Goal: Task Accomplishment & Management: Complete application form

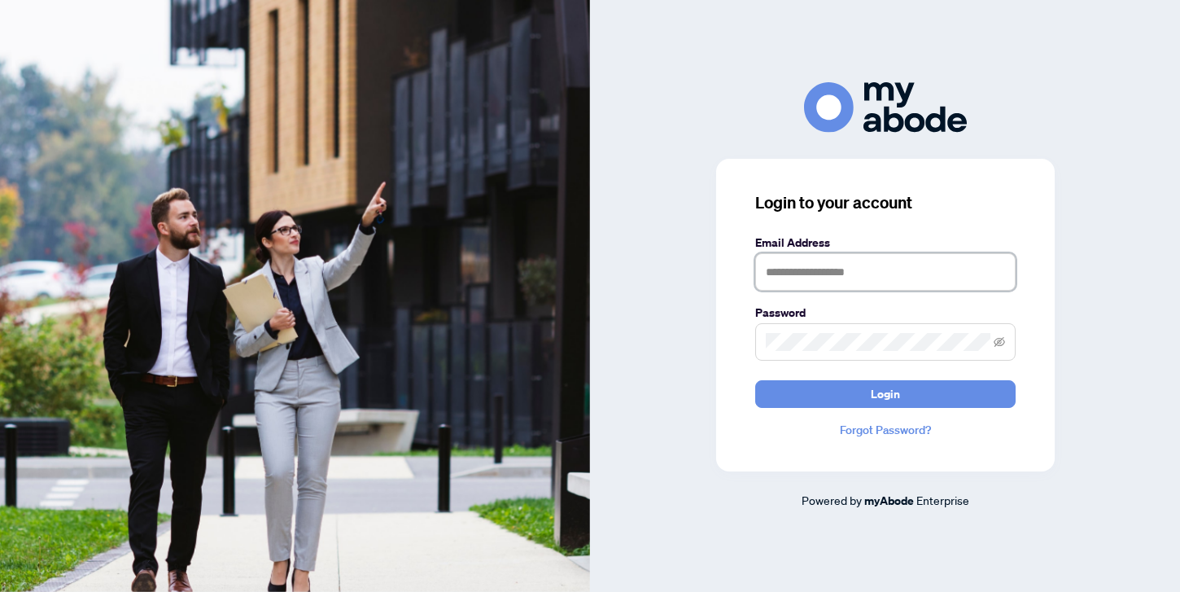
click at [769, 269] on input "text" at bounding box center [885, 271] width 260 height 37
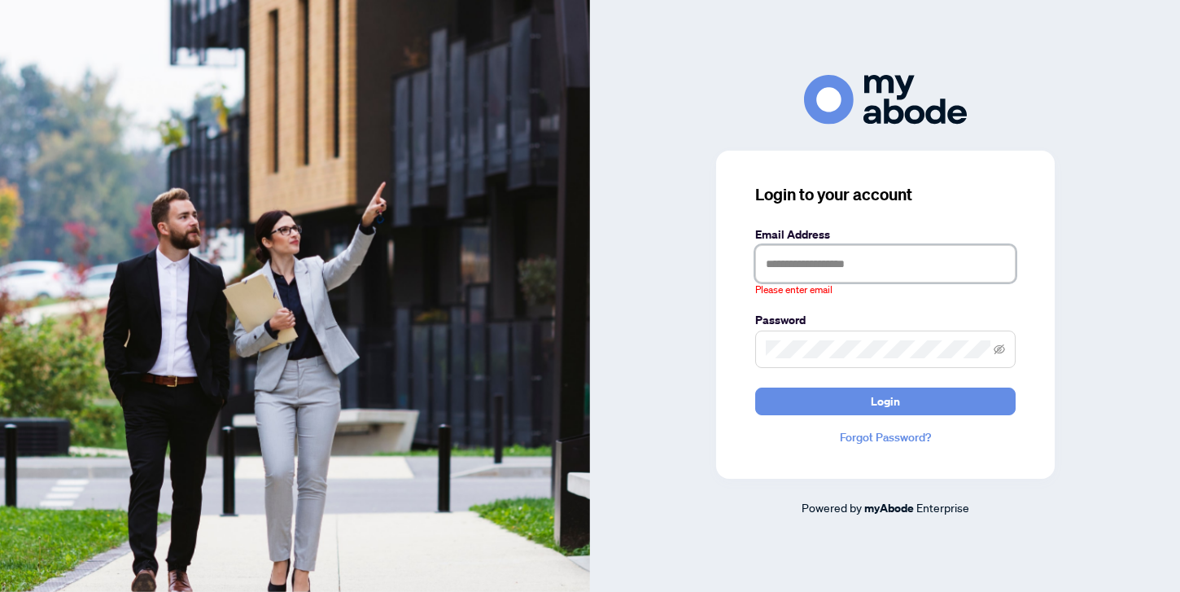
type input "**********"
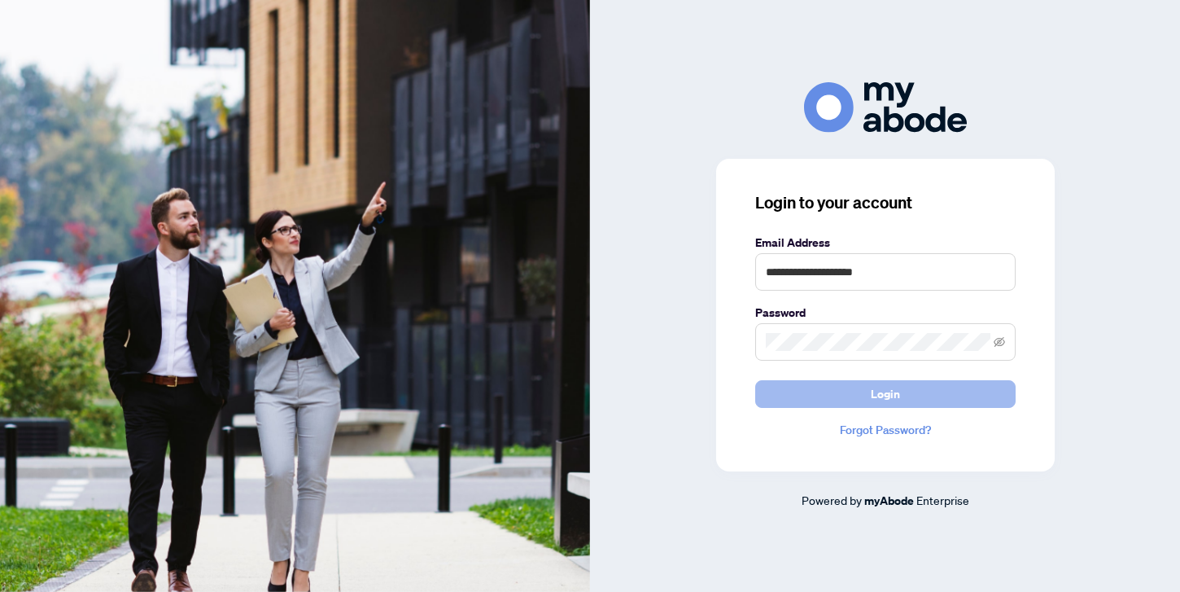
click at [876, 392] on span "Login" at bounding box center [885, 394] width 29 height 26
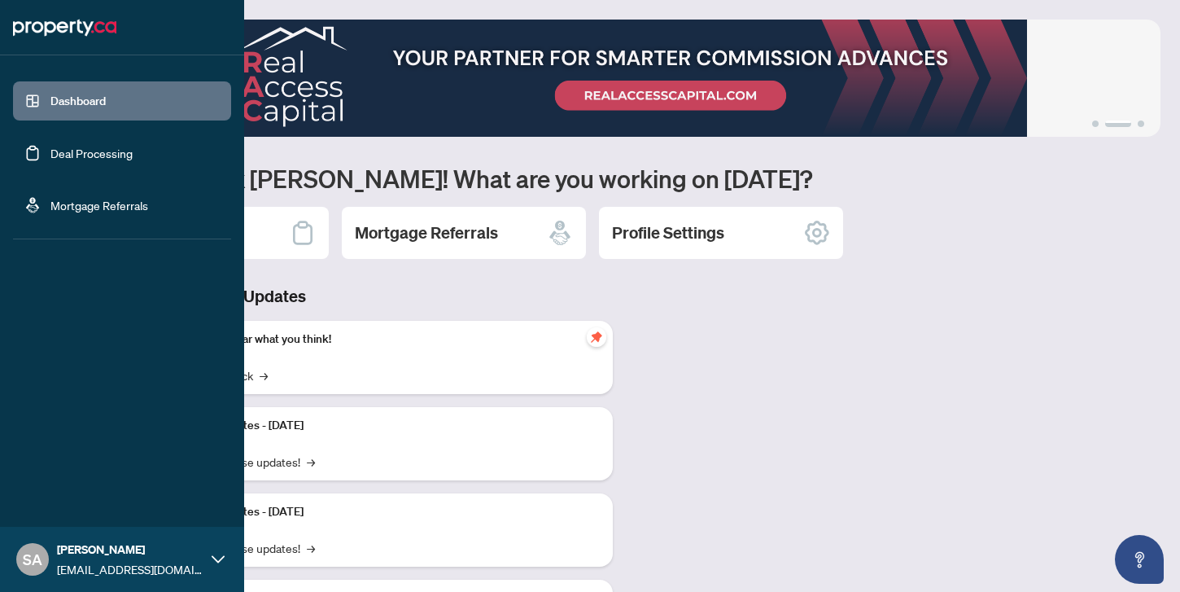
click at [50, 153] on link "Deal Processing" at bounding box center [91, 153] width 82 height 15
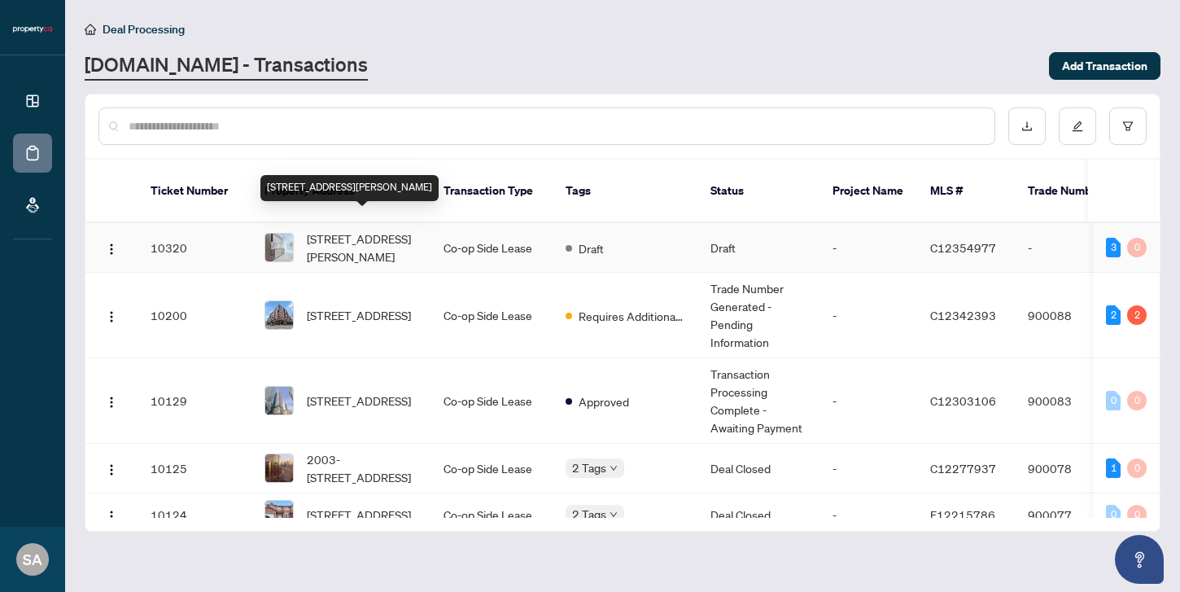
click at [401, 239] on span "[STREET_ADDRESS][PERSON_NAME]" at bounding box center [362, 248] width 111 height 36
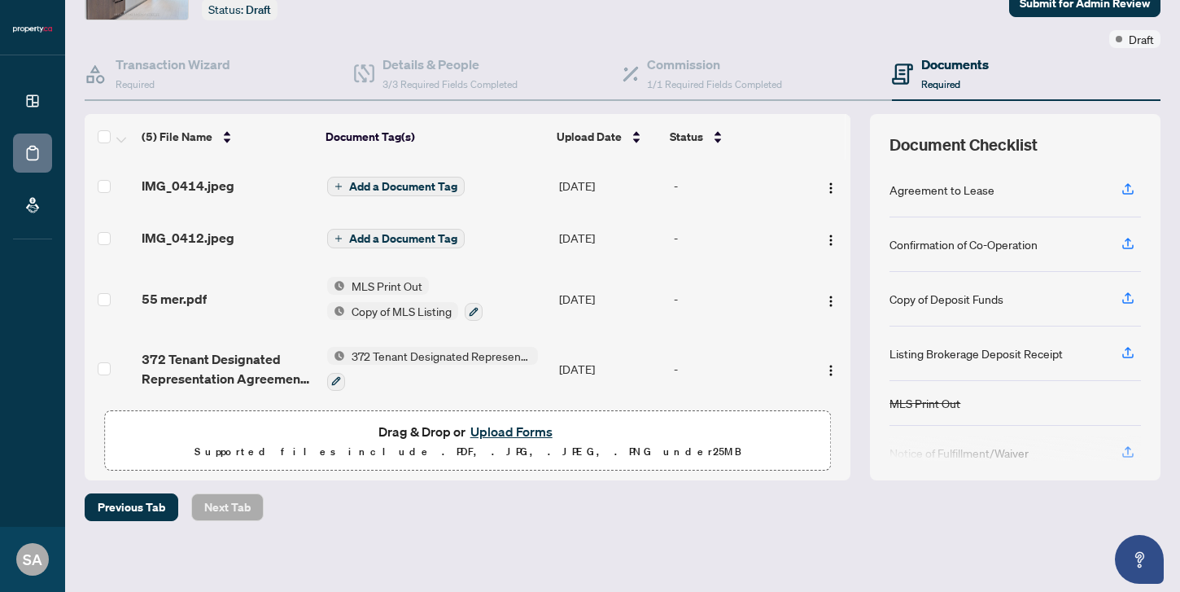
click at [408, 237] on span "Add a Document Tag" at bounding box center [403, 238] width 108 height 11
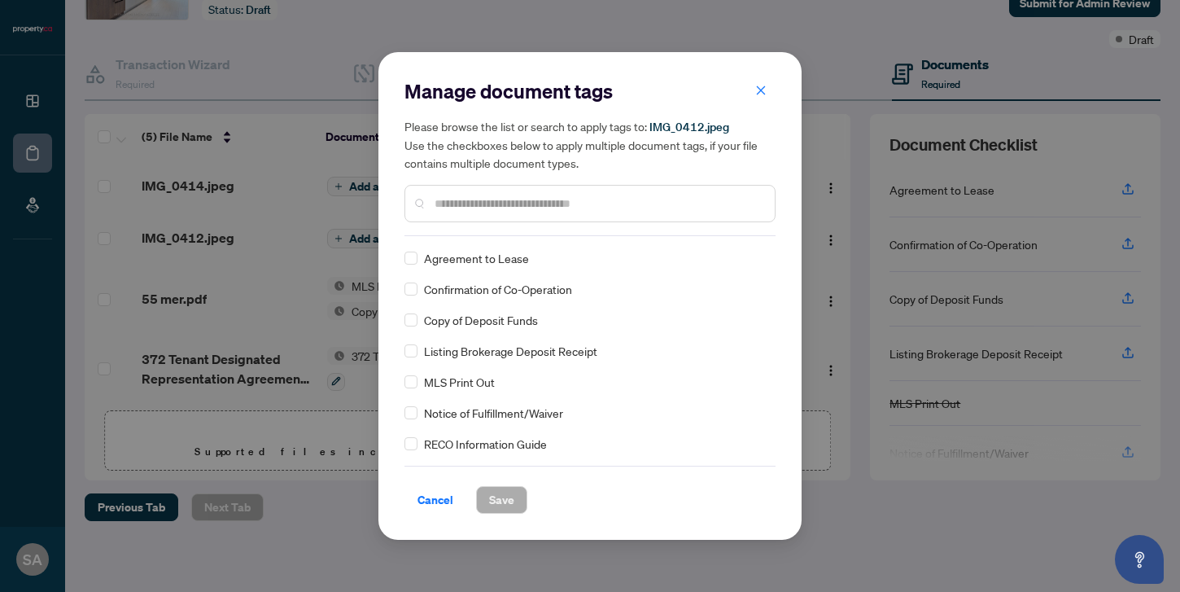
click at [507, 204] on input "text" at bounding box center [598, 204] width 327 height 18
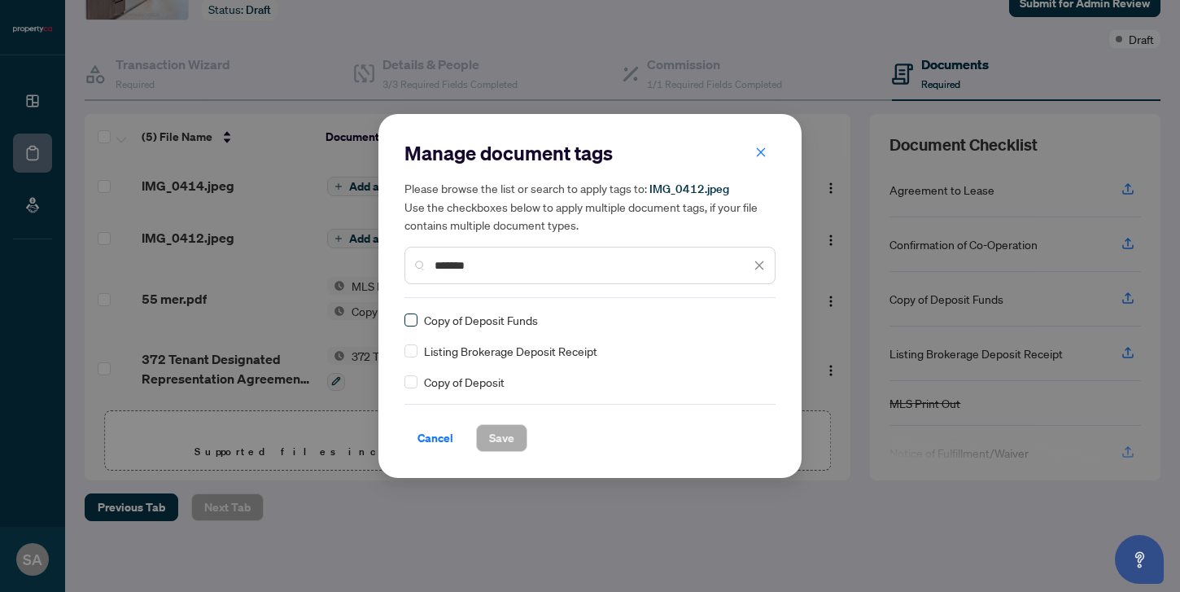
type input "*******"
click at [510, 433] on span "Save" at bounding box center [501, 438] width 25 height 26
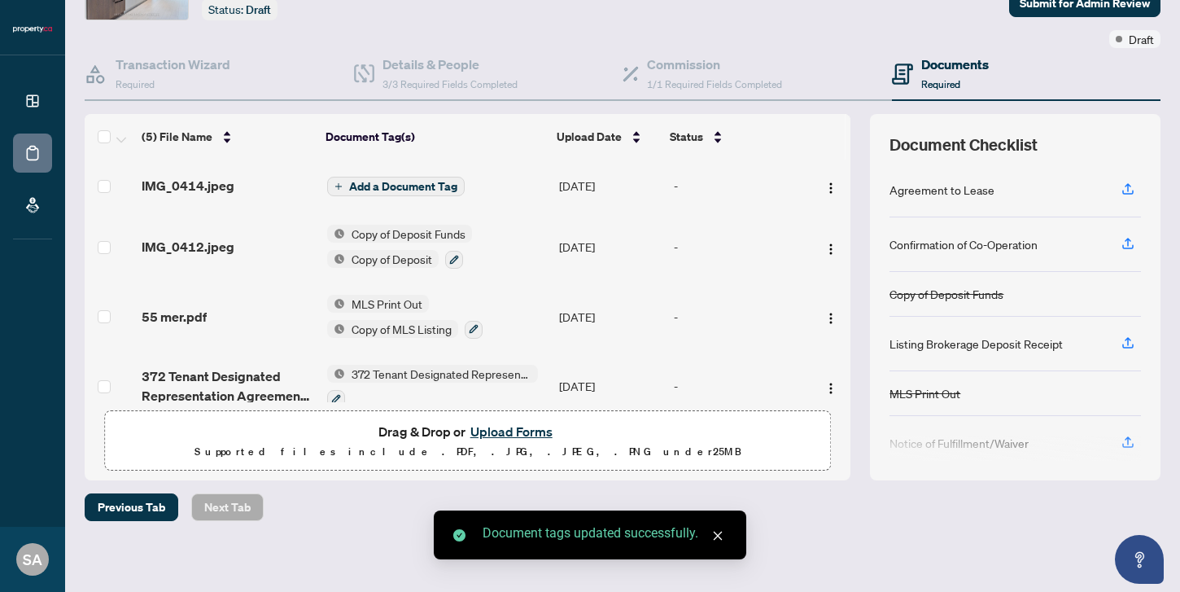
click at [374, 188] on span "Add a Document Tag" at bounding box center [403, 186] width 108 height 11
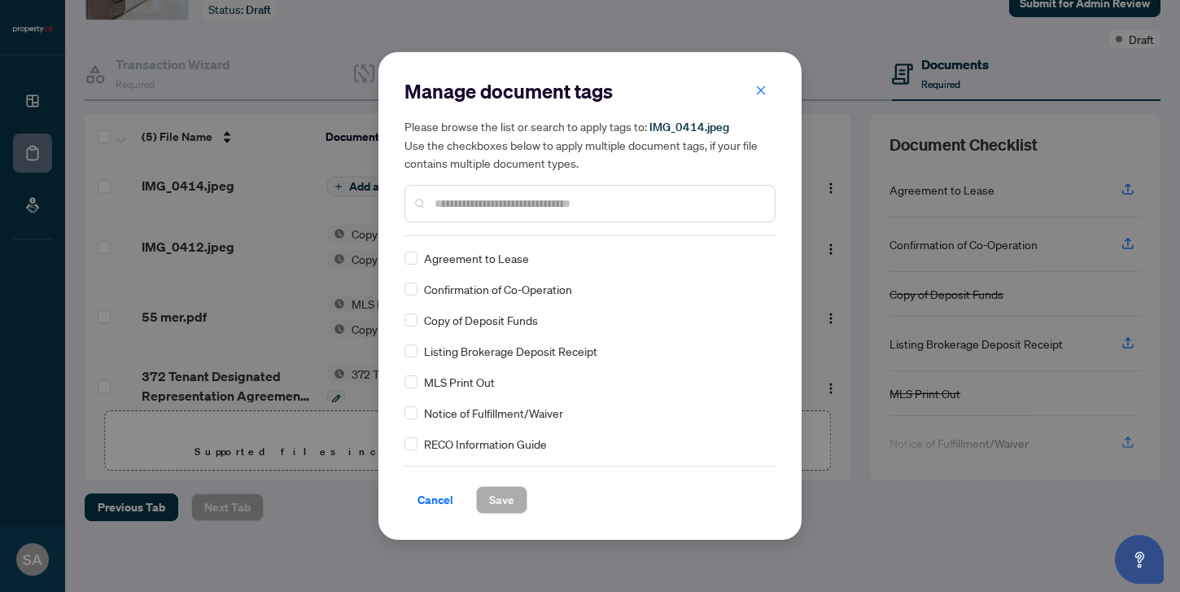
click at [502, 202] on input "text" at bounding box center [598, 204] width 327 height 18
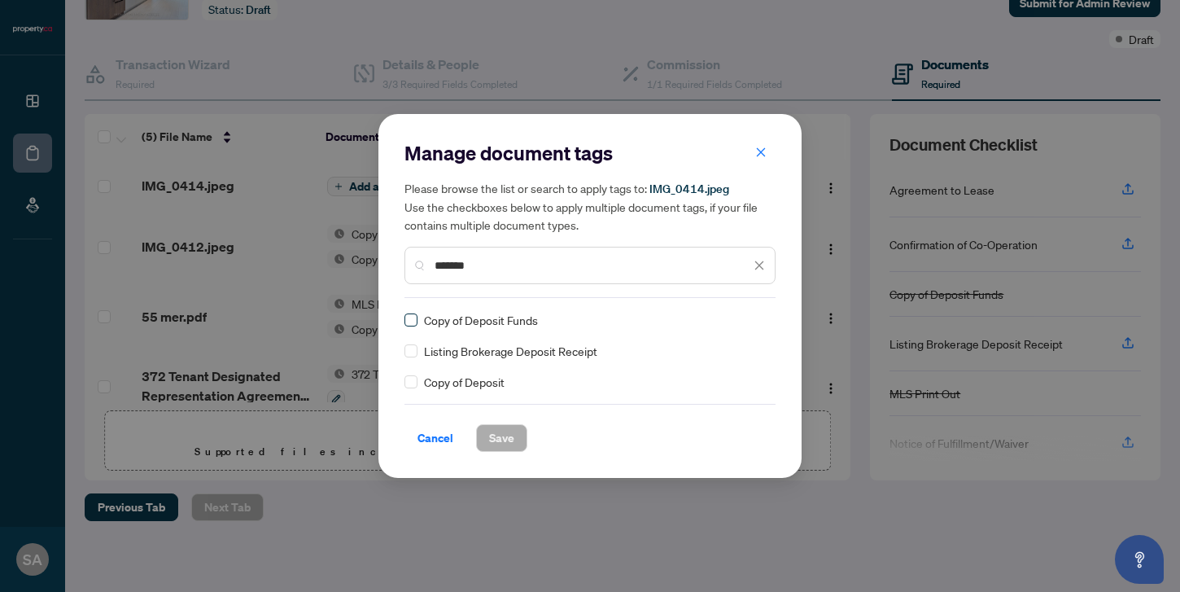
type input "*******"
click at [511, 425] on span "Save" at bounding box center [501, 438] width 25 height 26
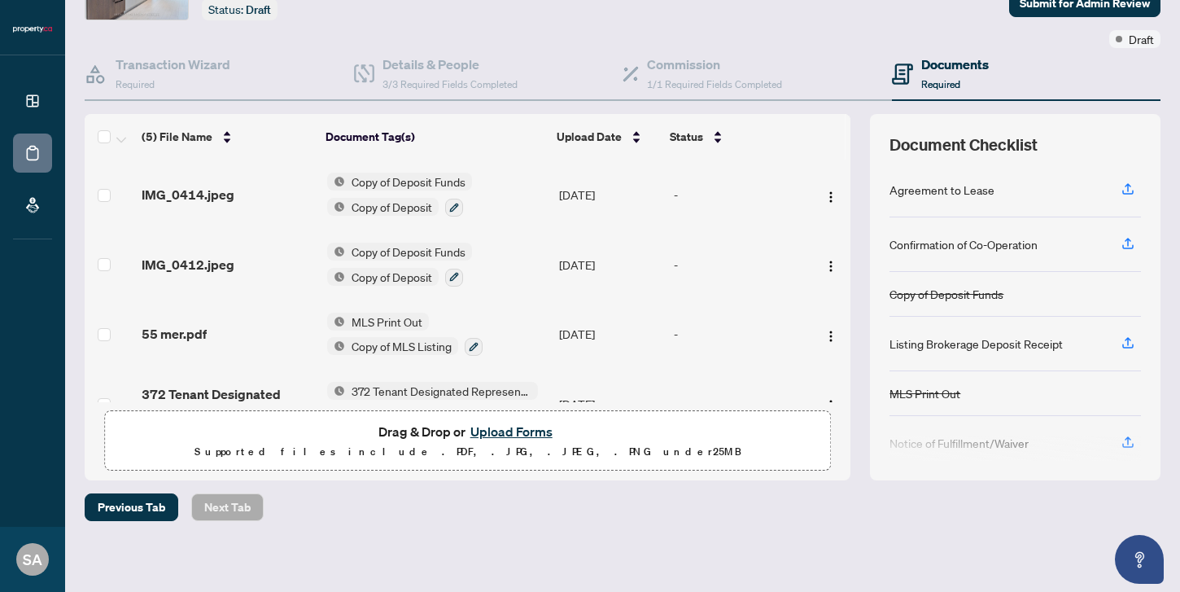
click at [521, 431] on button "Upload Forms" at bounding box center [512, 431] width 92 height 21
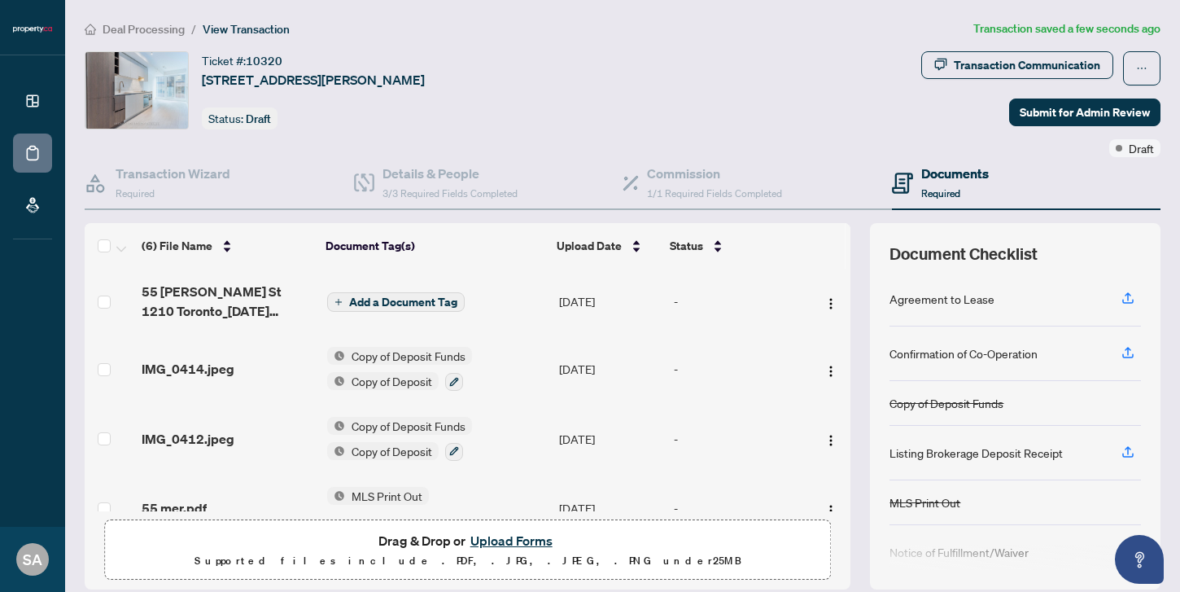
click at [374, 296] on span "Add a Document Tag" at bounding box center [403, 301] width 108 height 11
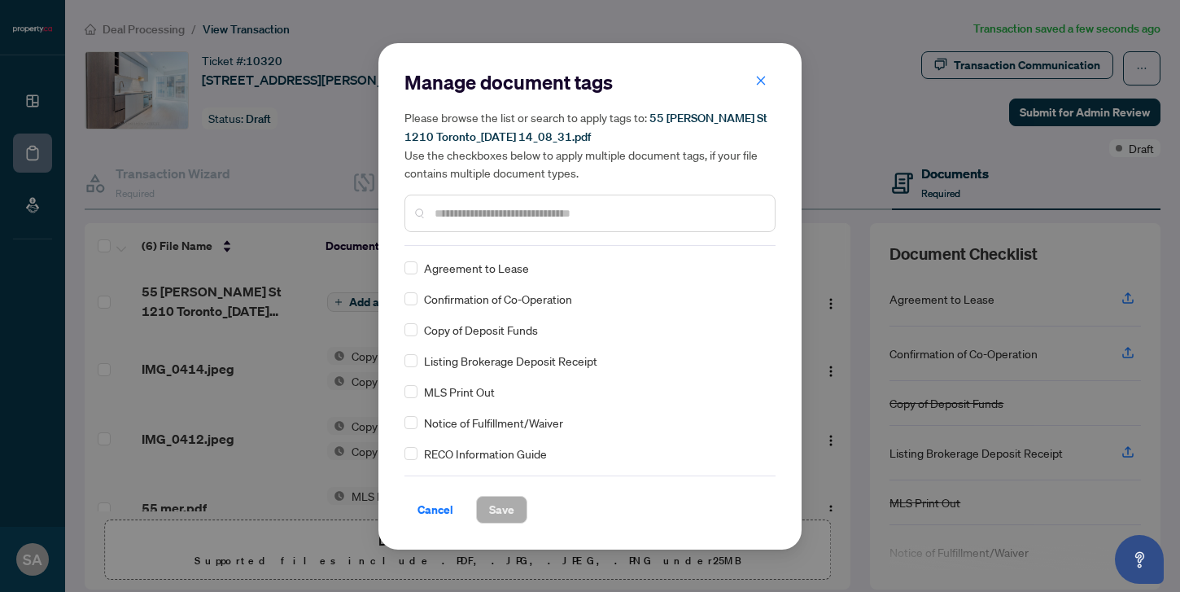
click at [498, 210] on input "text" at bounding box center [598, 213] width 327 height 18
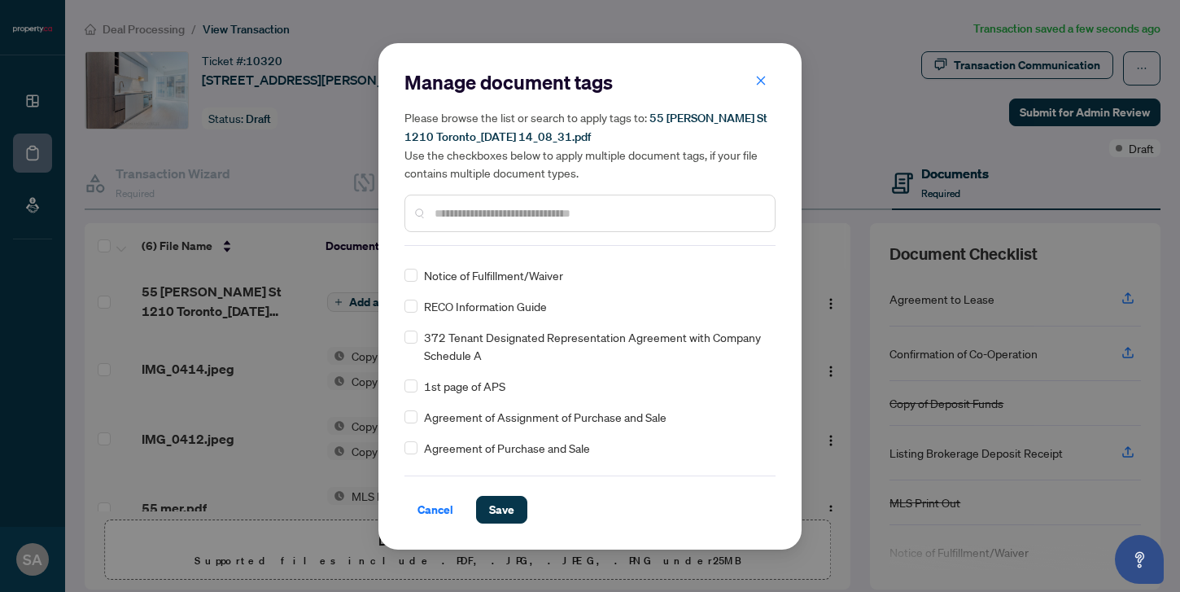
scroll to position [177, 0]
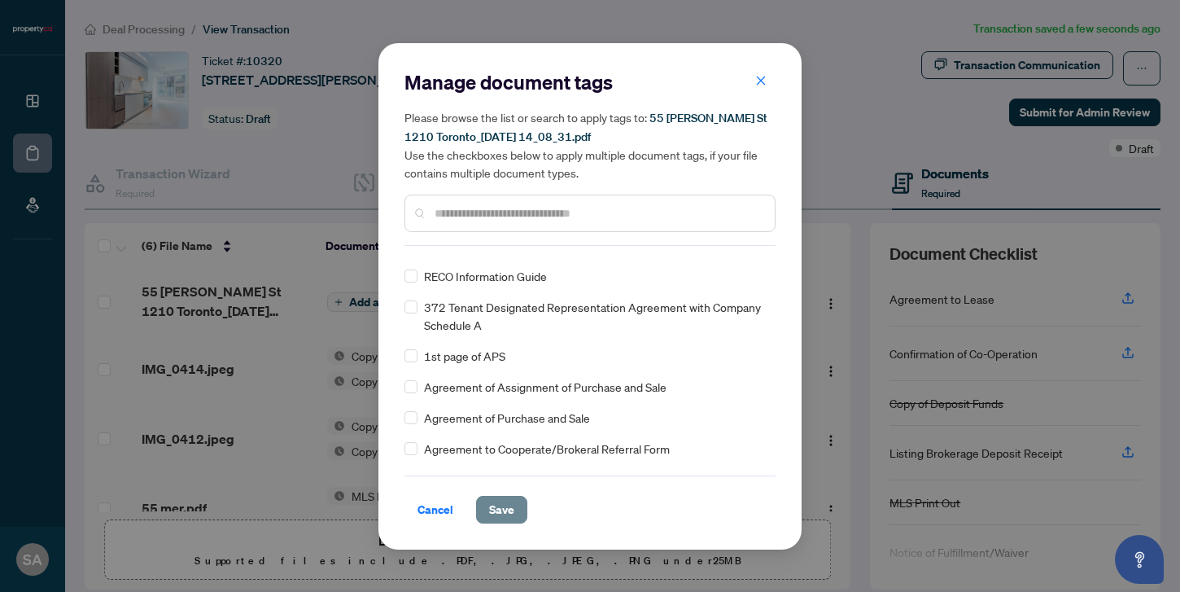
click at [497, 497] on span "Save" at bounding box center [501, 510] width 25 height 26
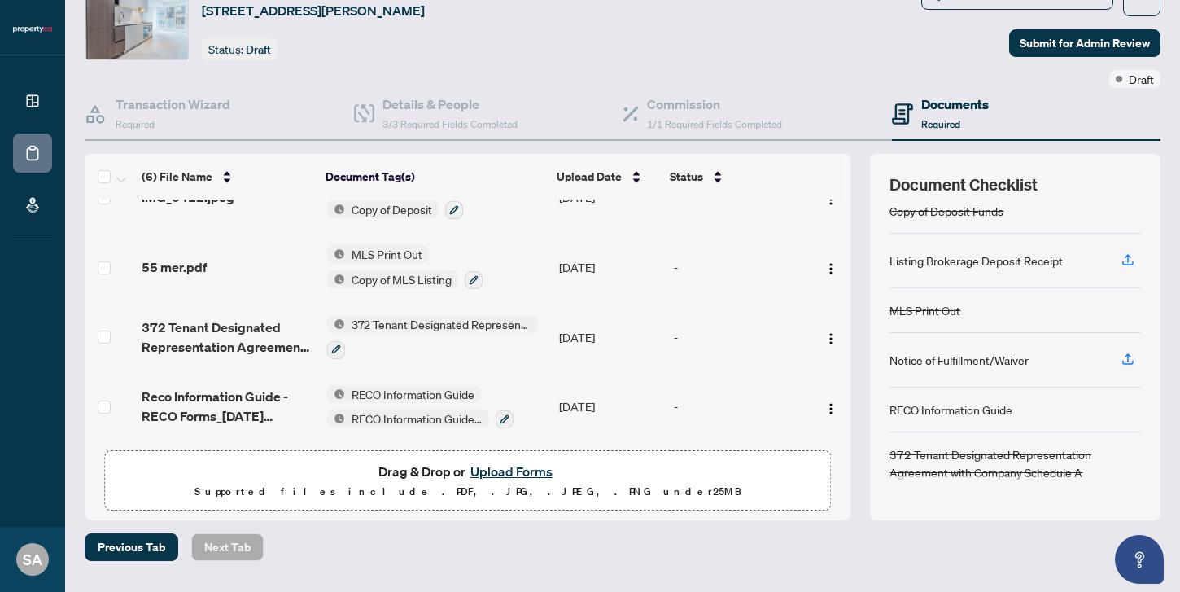
scroll to position [97, 0]
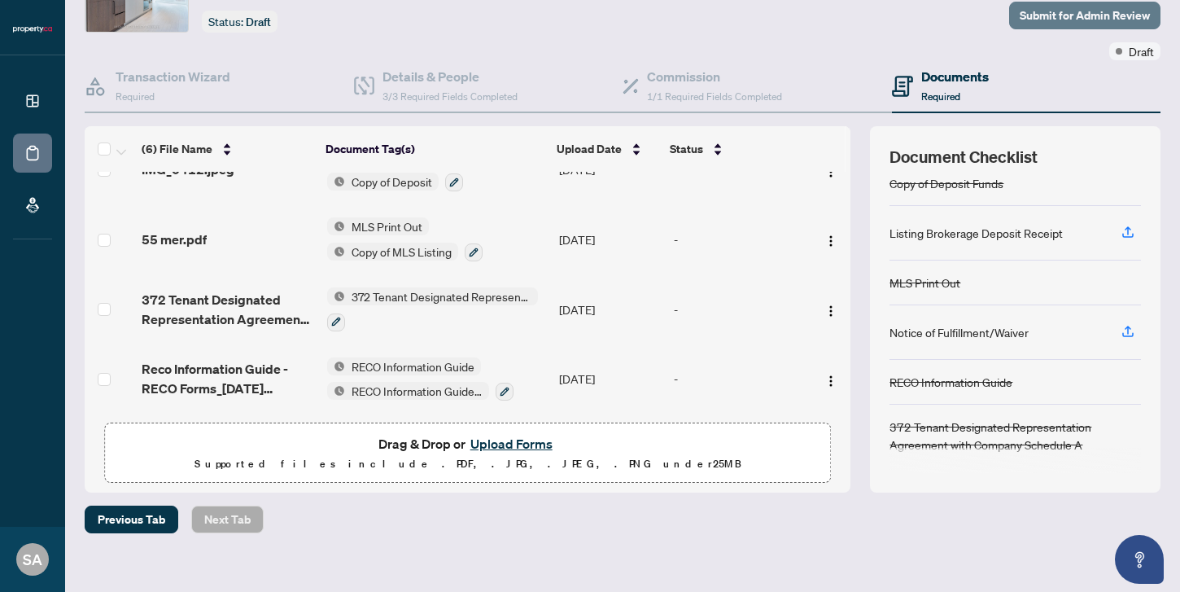
click at [1077, 17] on span "Submit for Admin Review" at bounding box center [1085, 15] width 130 height 26
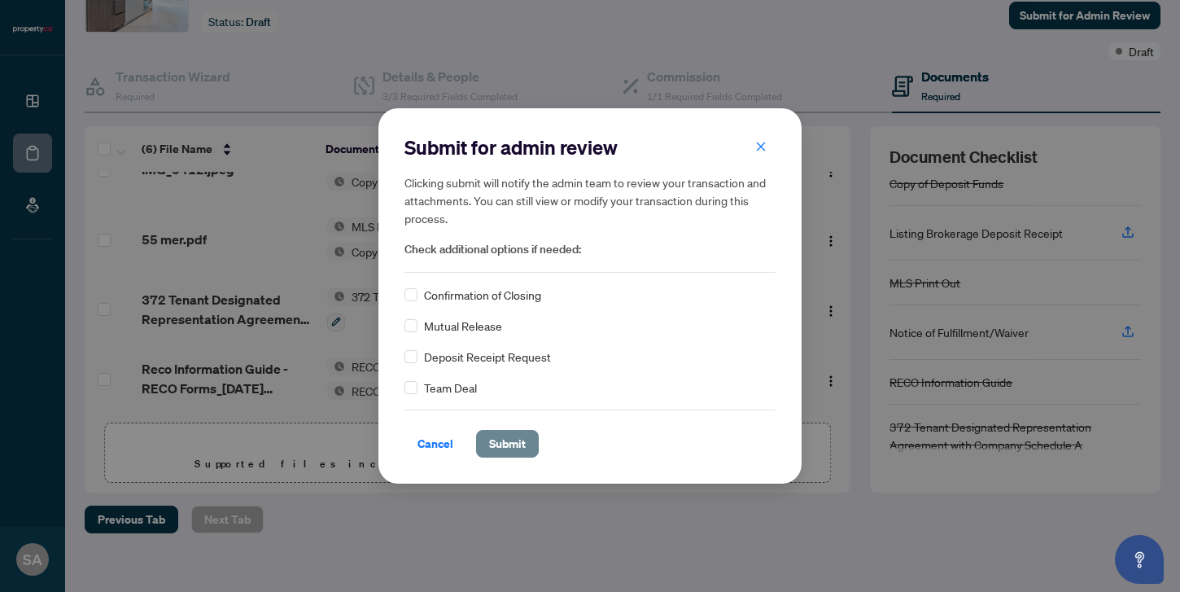
click at [509, 433] on span "Submit" at bounding box center [507, 444] width 37 height 26
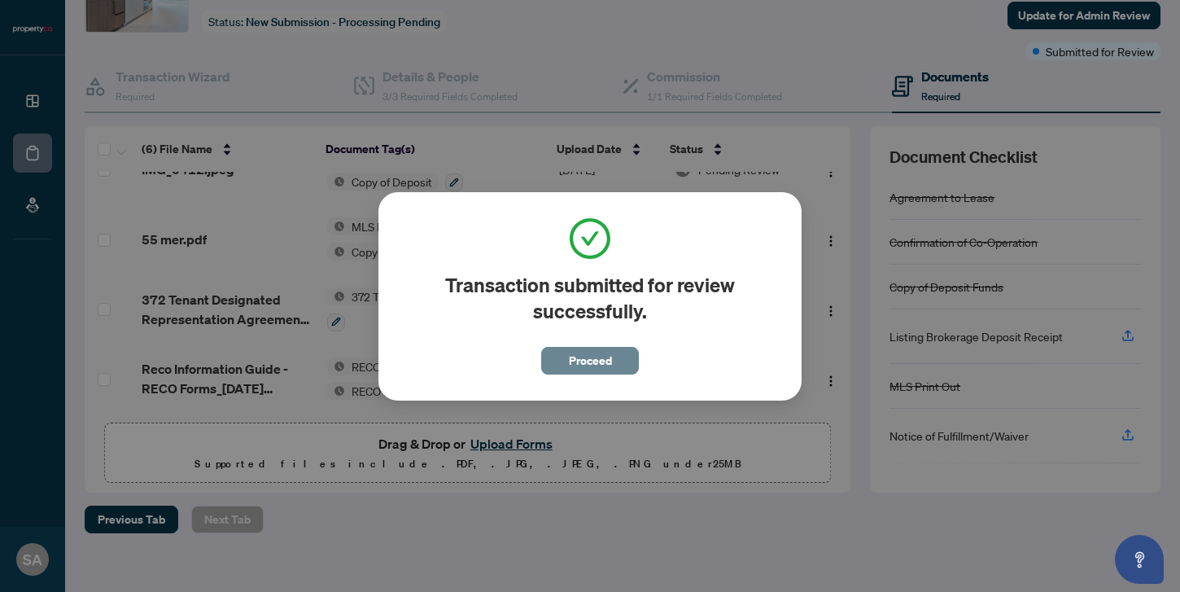
click at [581, 360] on span "Proceed" at bounding box center [590, 361] width 43 height 26
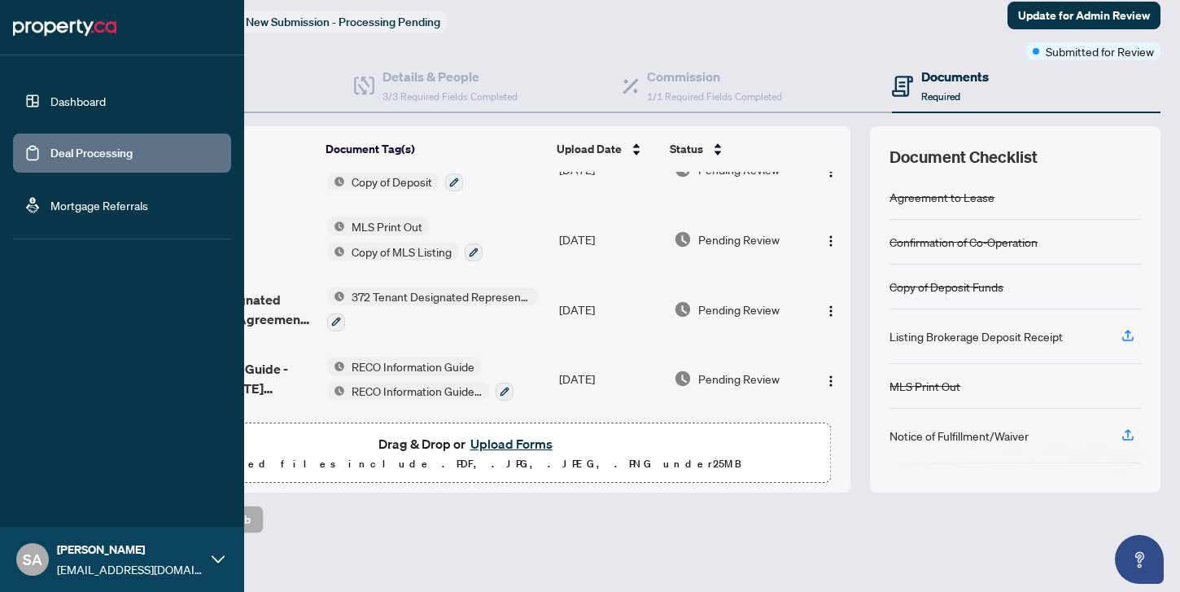
click at [76, 153] on link "Deal Processing" at bounding box center [91, 153] width 82 height 15
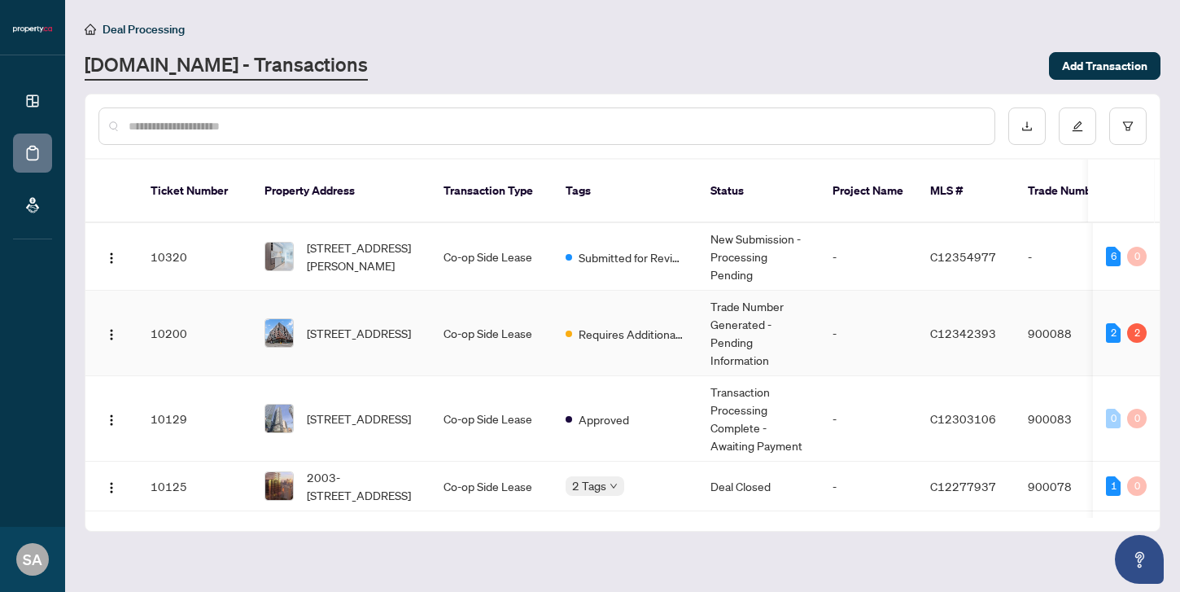
click at [434, 314] on td "Co-op Side Lease" at bounding box center [492, 333] width 122 height 85
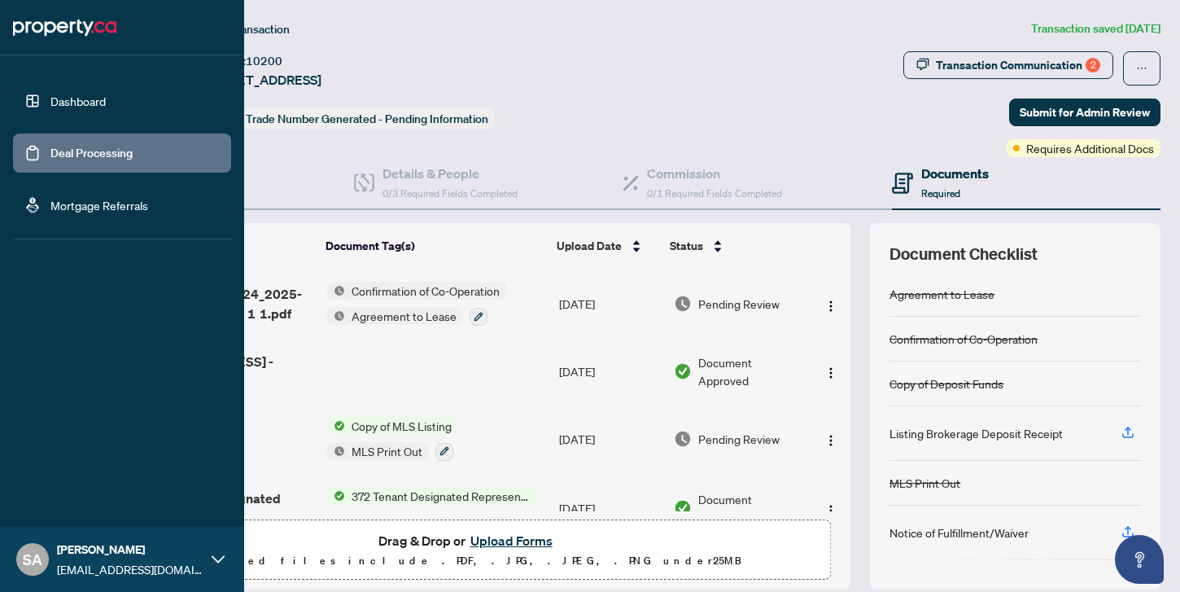
click at [67, 155] on link "Deal Processing" at bounding box center [91, 153] width 82 height 15
